Goal: Task Accomplishment & Management: Manage account settings

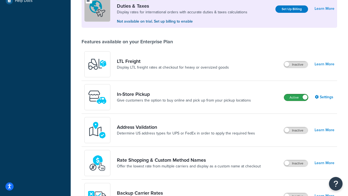
click at [299, 96] on label "Active" at bounding box center [296, 97] width 24 height 7
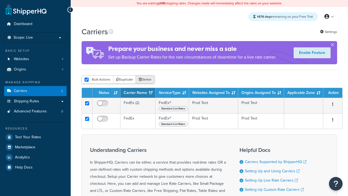
click at [144, 80] on button "Delete" at bounding box center [145, 79] width 19 height 8
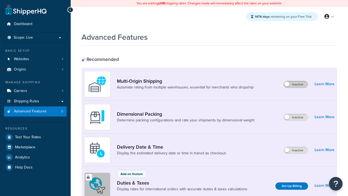
click at [296, 84] on label "Inactive" at bounding box center [296, 84] width 24 height 7
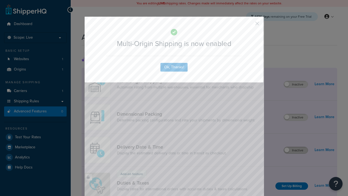
click at [249, 25] on button "button" at bounding box center [248, 25] width 1 height 1
click at [296, 150] on label "Inactive" at bounding box center [296, 150] width 24 height 7
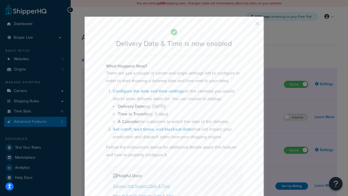
click at [249, 25] on button "button" at bounding box center [248, 25] width 1 height 1
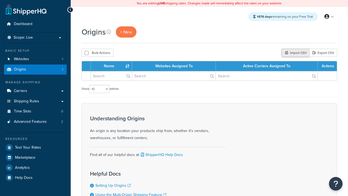
click at [295, 53] on div "Import CSV" at bounding box center [295, 53] width 28 height 8
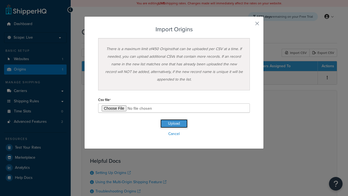
click at [174, 123] on button "Upload" at bounding box center [173, 123] width 27 height 9
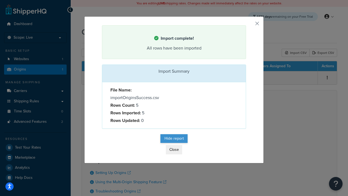
click at [174, 139] on button "Hide report" at bounding box center [173, 138] width 27 height 9
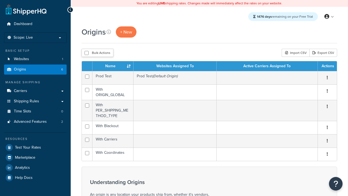
click at [86, 53] on input "checkbox" at bounding box center [86, 53] width 4 height 4
checkbox input "true"
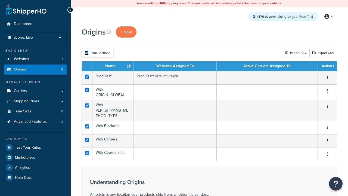
checkbox input "true"
click at [0, 0] on button "Duplicate" at bounding box center [0, 0] width 0 height 0
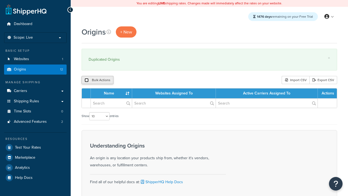
click at [86, 80] on input "checkbox" at bounding box center [86, 80] width 4 height 4
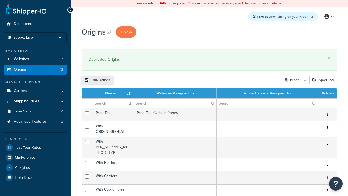
click at [86, 80] on input "checkbox" at bounding box center [86, 80] width 4 height 4
checkbox input "false"
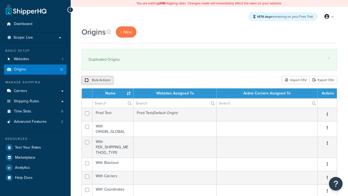
checkbox input "false"
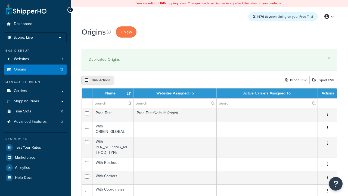
checkbox input "false"
click at [90, 80] on button "Bulk Actions" at bounding box center [97, 80] width 32 height 8
checkbox input "true"
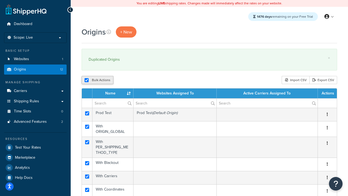
checkbox input "true"
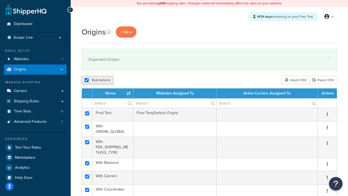
checkbox input "true"
click at [144, 80] on button "Delete" at bounding box center [145, 80] width 19 height 8
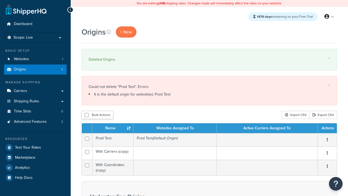
click at [87, 152] on input "checkbox" at bounding box center [87, 152] width 4 height 4
checkbox input "true"
click at [87, 165] on input "checkbox" at bounding box center [87, 165] width 4 height 4
checkbox input "true"
click at [0, 0] on button "Delete" at bounding box center [0, 0] width 0 height 0
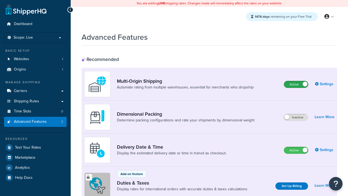
click at [296, 84] on label "Active" at bounding box center [296, 84] width 24 height 7
click at [296, 150] on label "Active" at bounding box center [296, 150] width 24 height 7
